Goal: Transaction & Acquisition: Purchase product/service

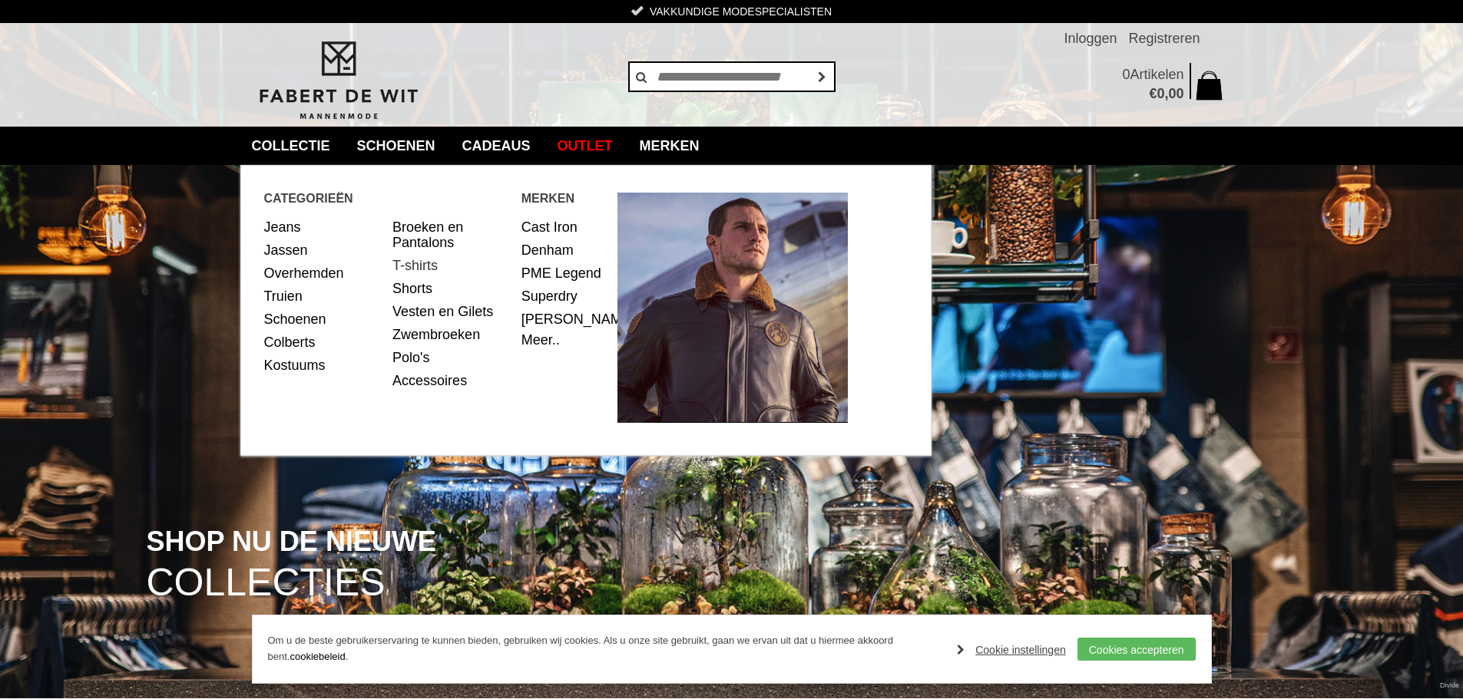
click at [425, 258] on link "T-shirts" at bounding box center [450, 265] width 117 height 23
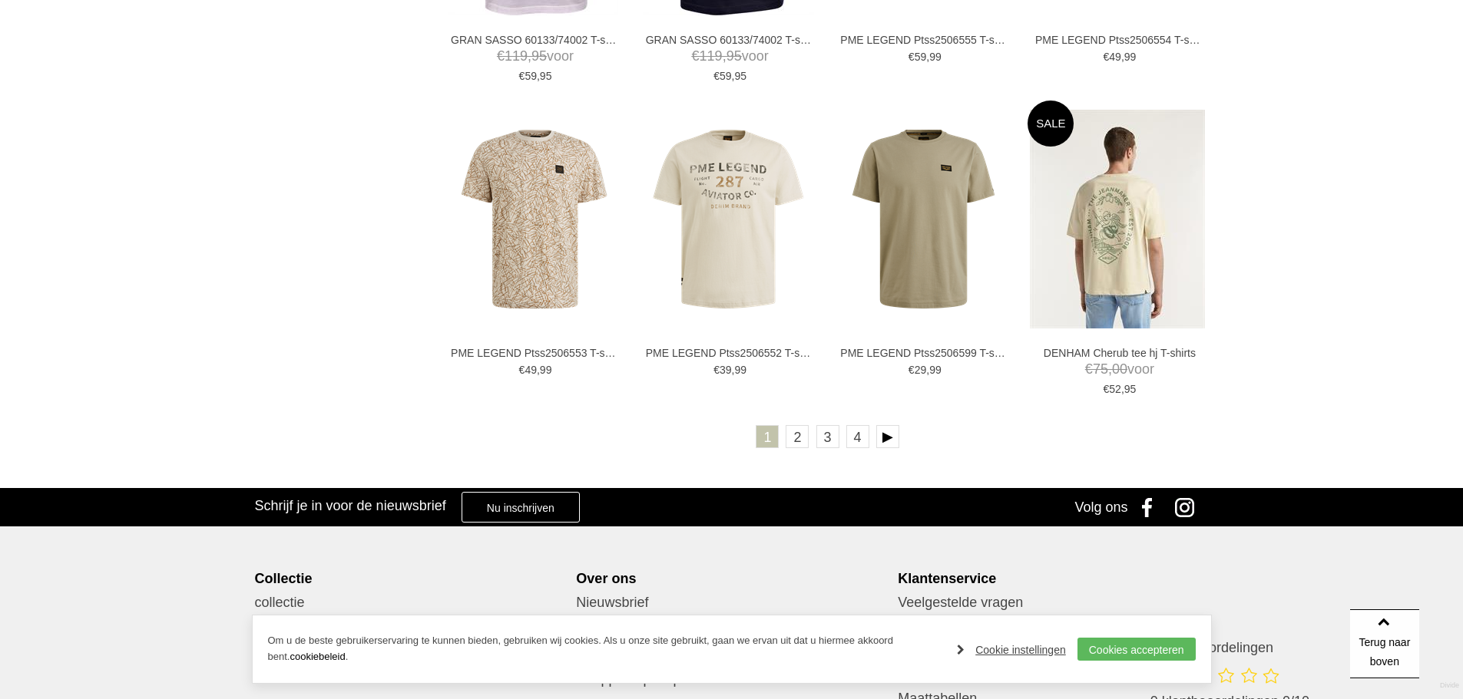
scroll to position [2893, 0]
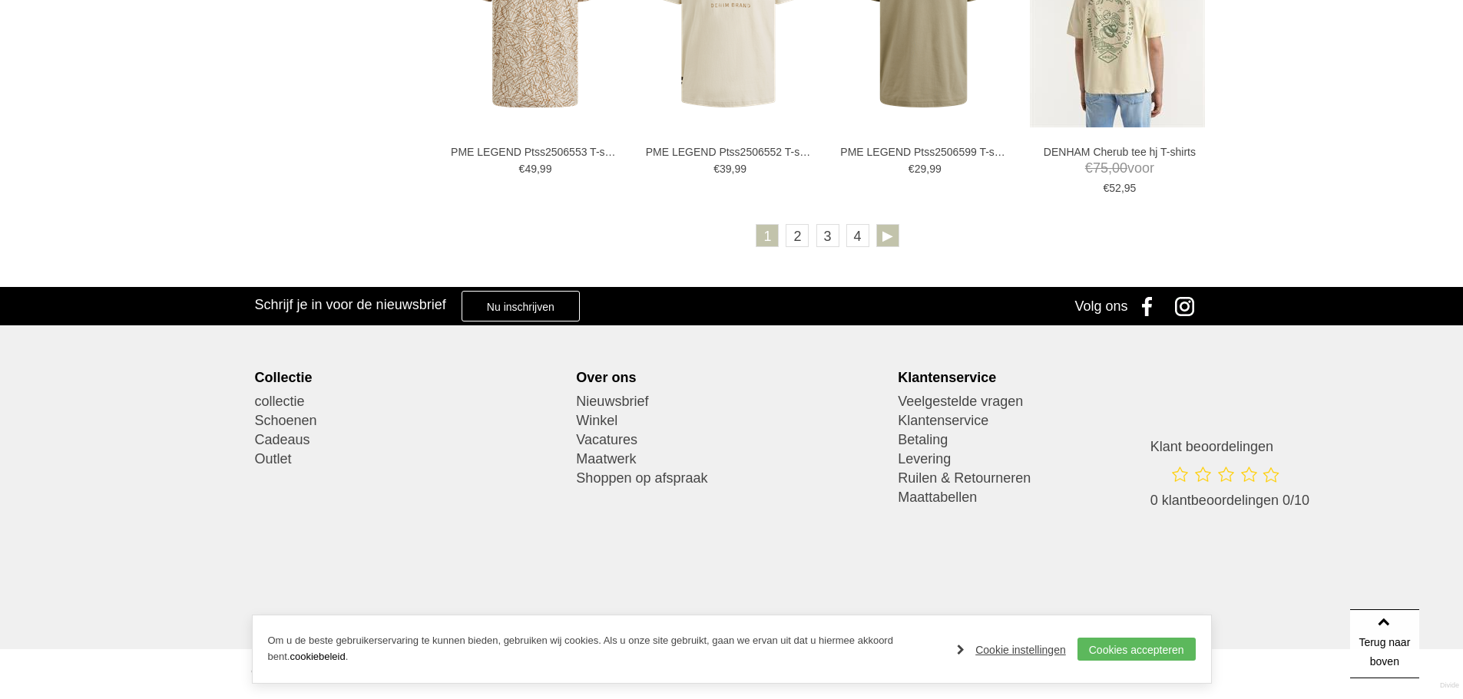
click at [884, 237] on link at bounding box center [887, 235] width 23 height 23
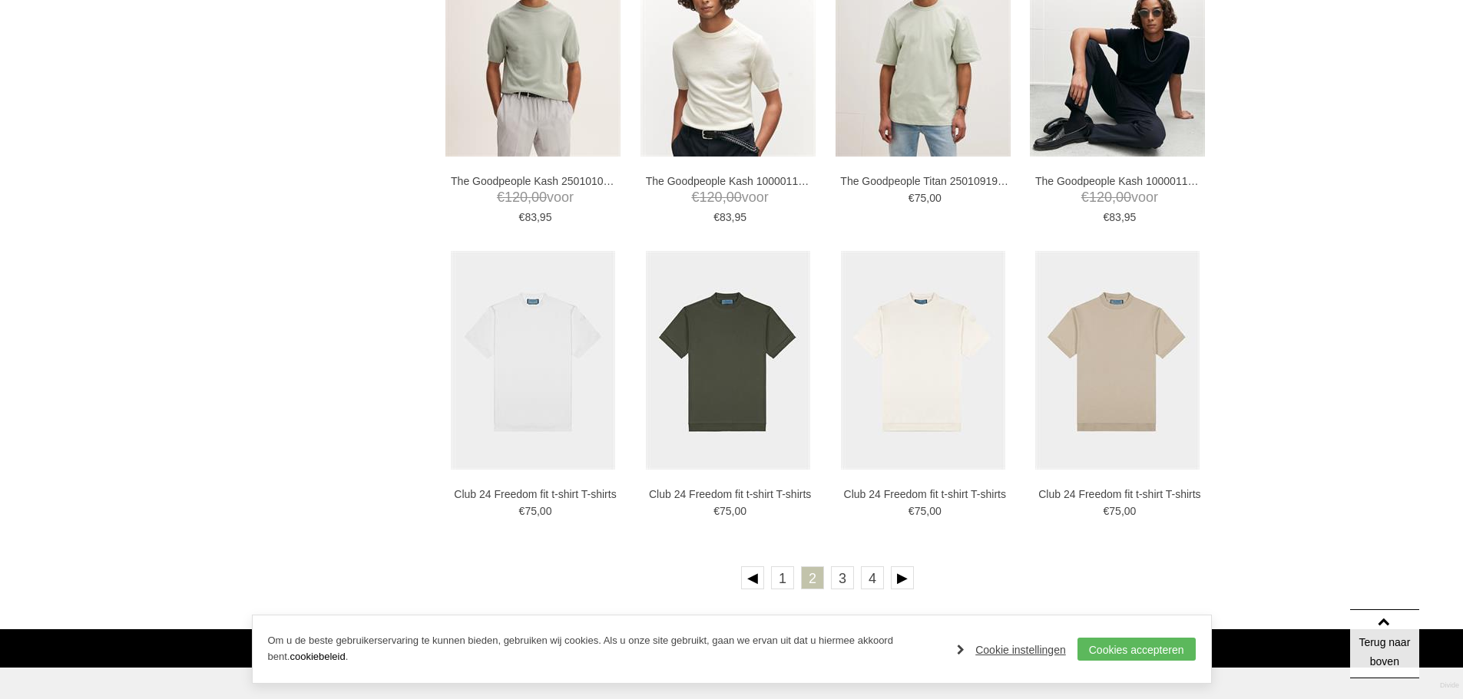
scroll to position [2534, 0]
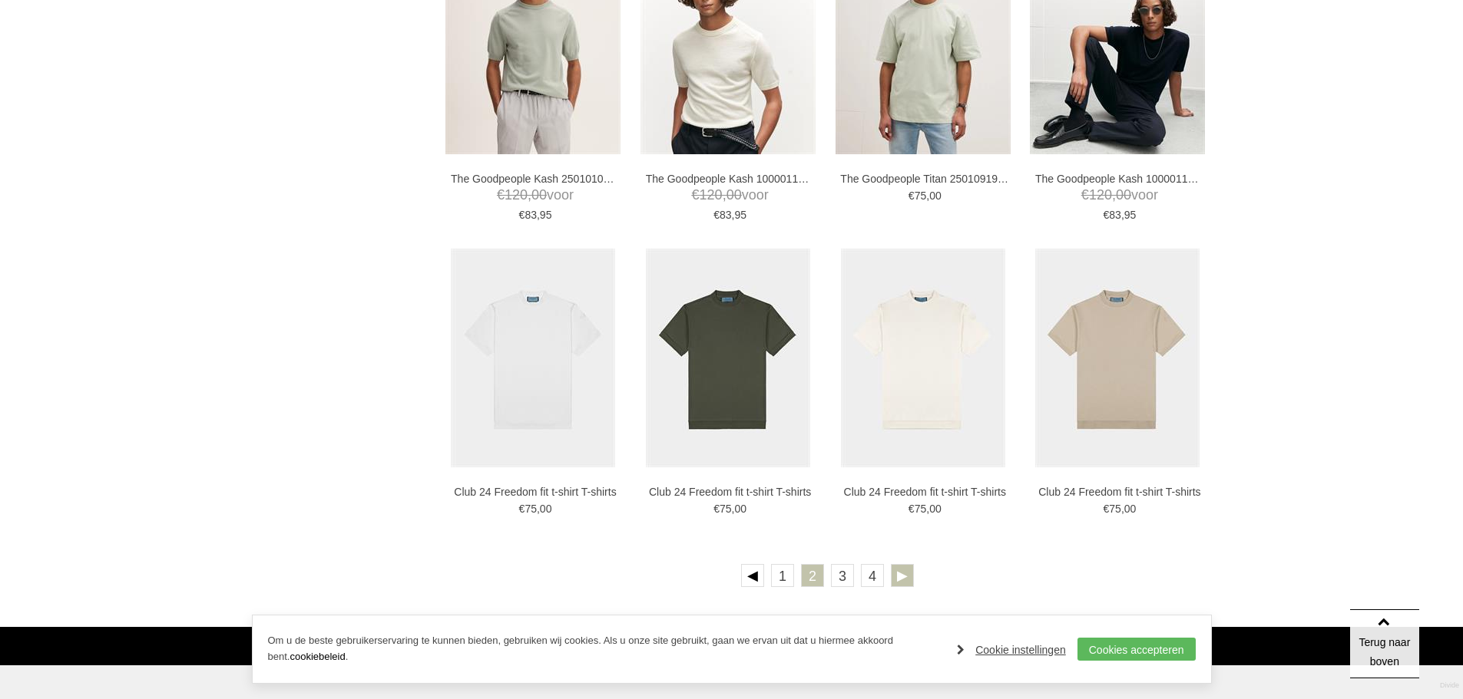
click at [892, 577] on link at bounding box center [902, 575] width 23 height 23
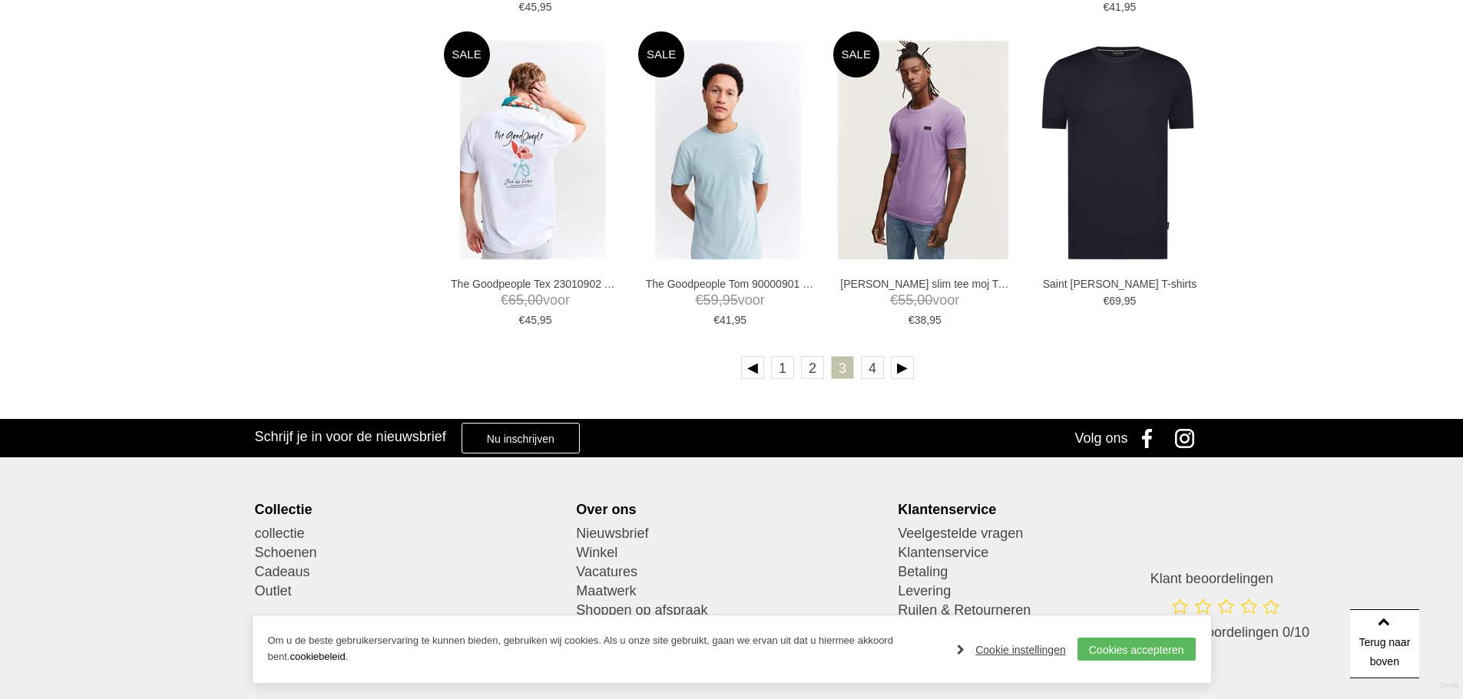
scroll to position [2764, 0]
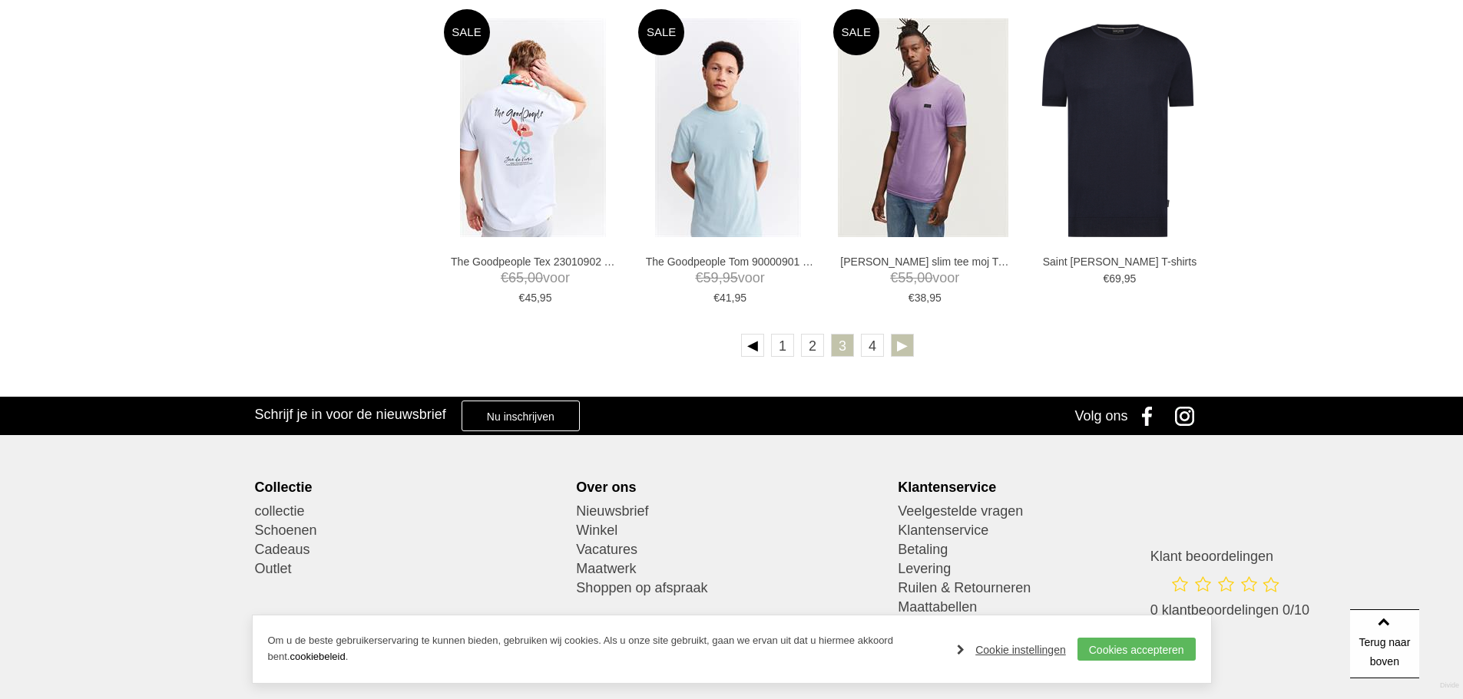
click at [903, 352] on link at bounding box center [902, 345] width 23 height 23
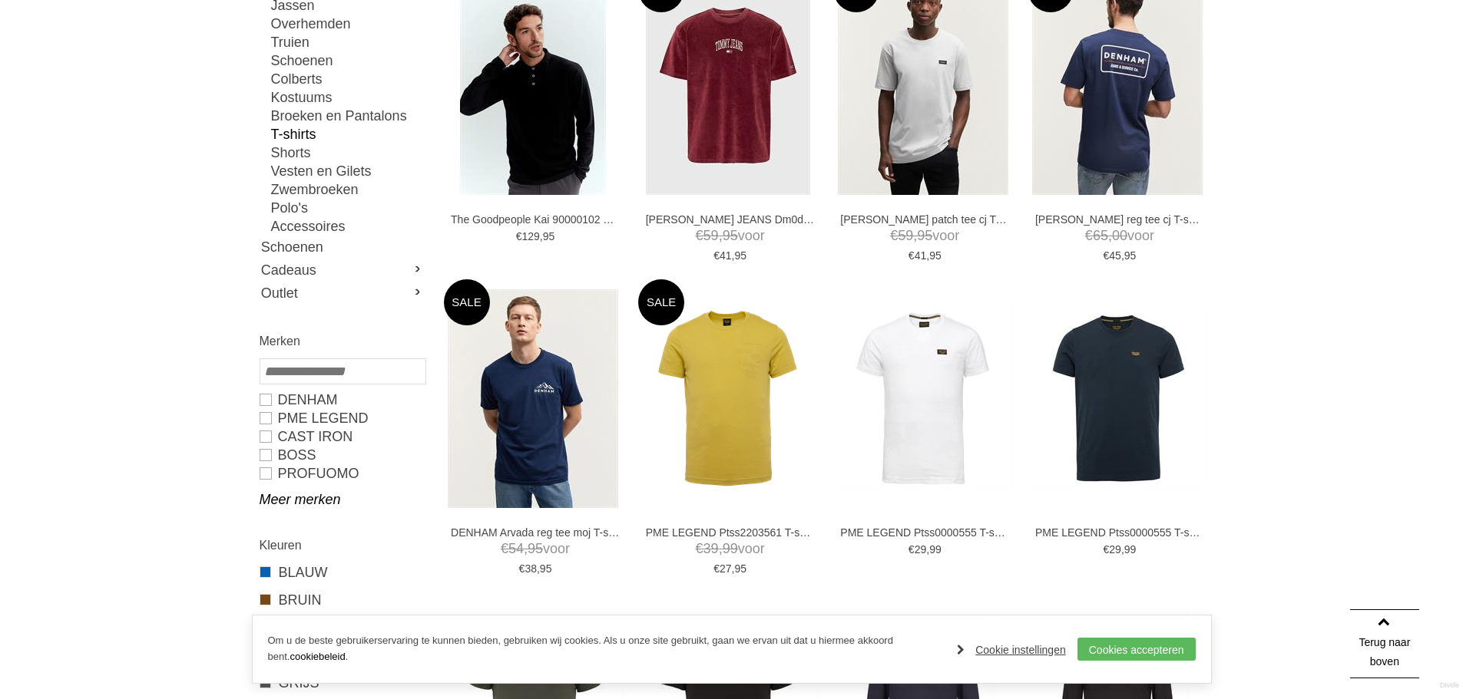
scroll to position [230, 0]
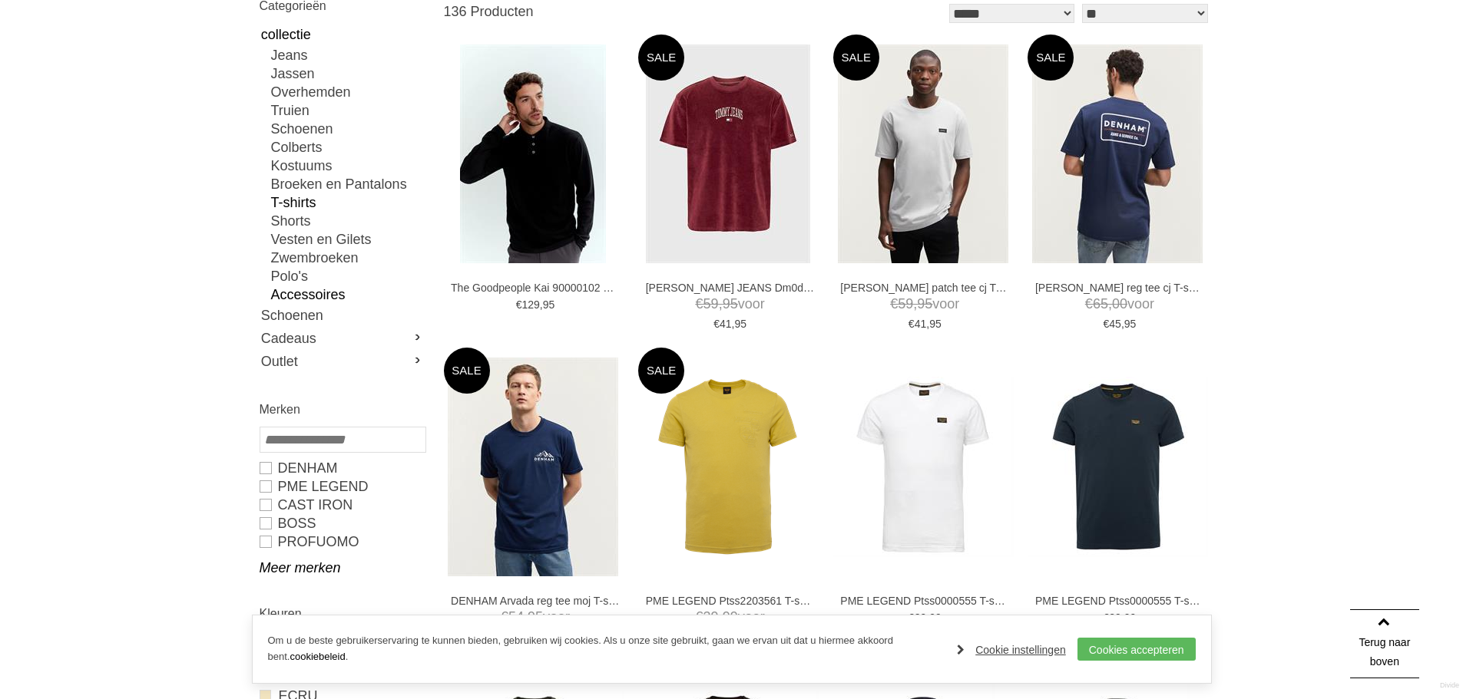
click at [327, 293] on link "Accessoires" at bounding box center [348, 295] width 154 height 18
type input "*"
type input "***"
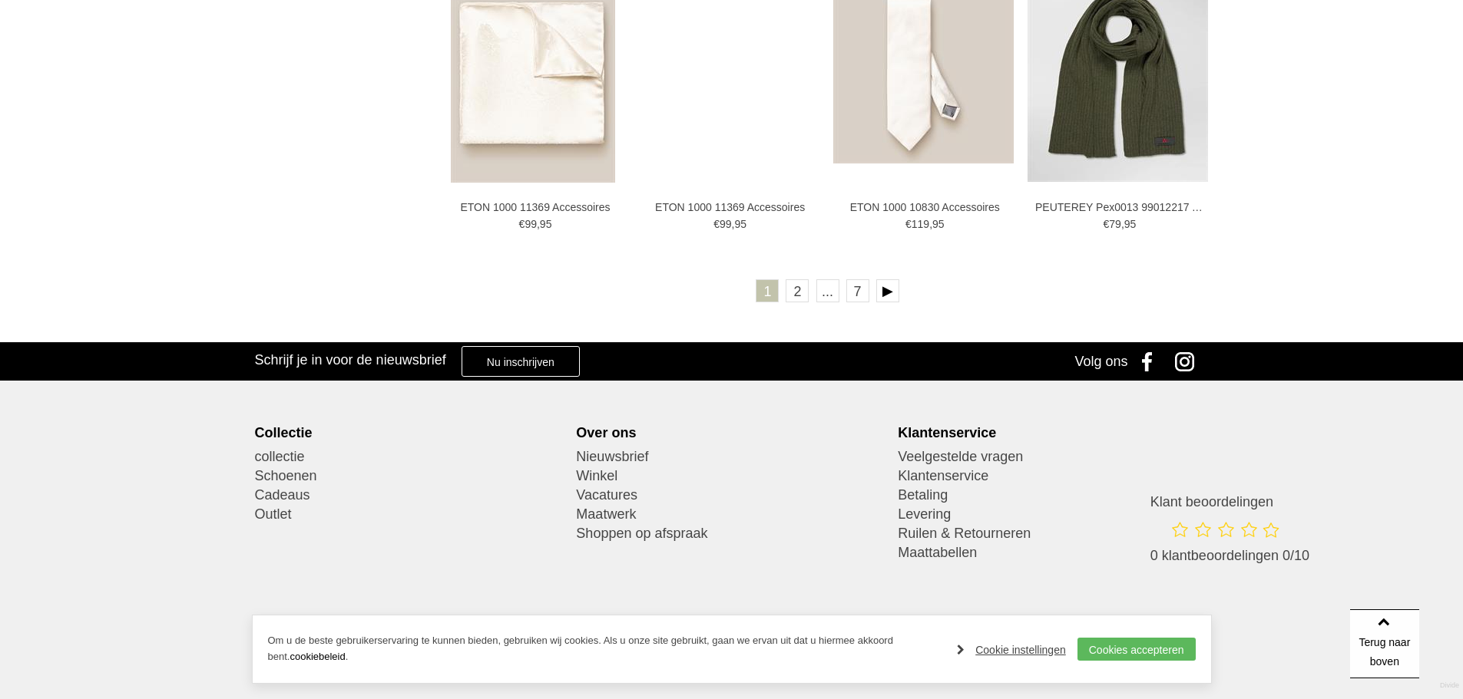
scroll to position [2841, 0]
